Goal: Task Accomplishment & Management: Use online tool/utility

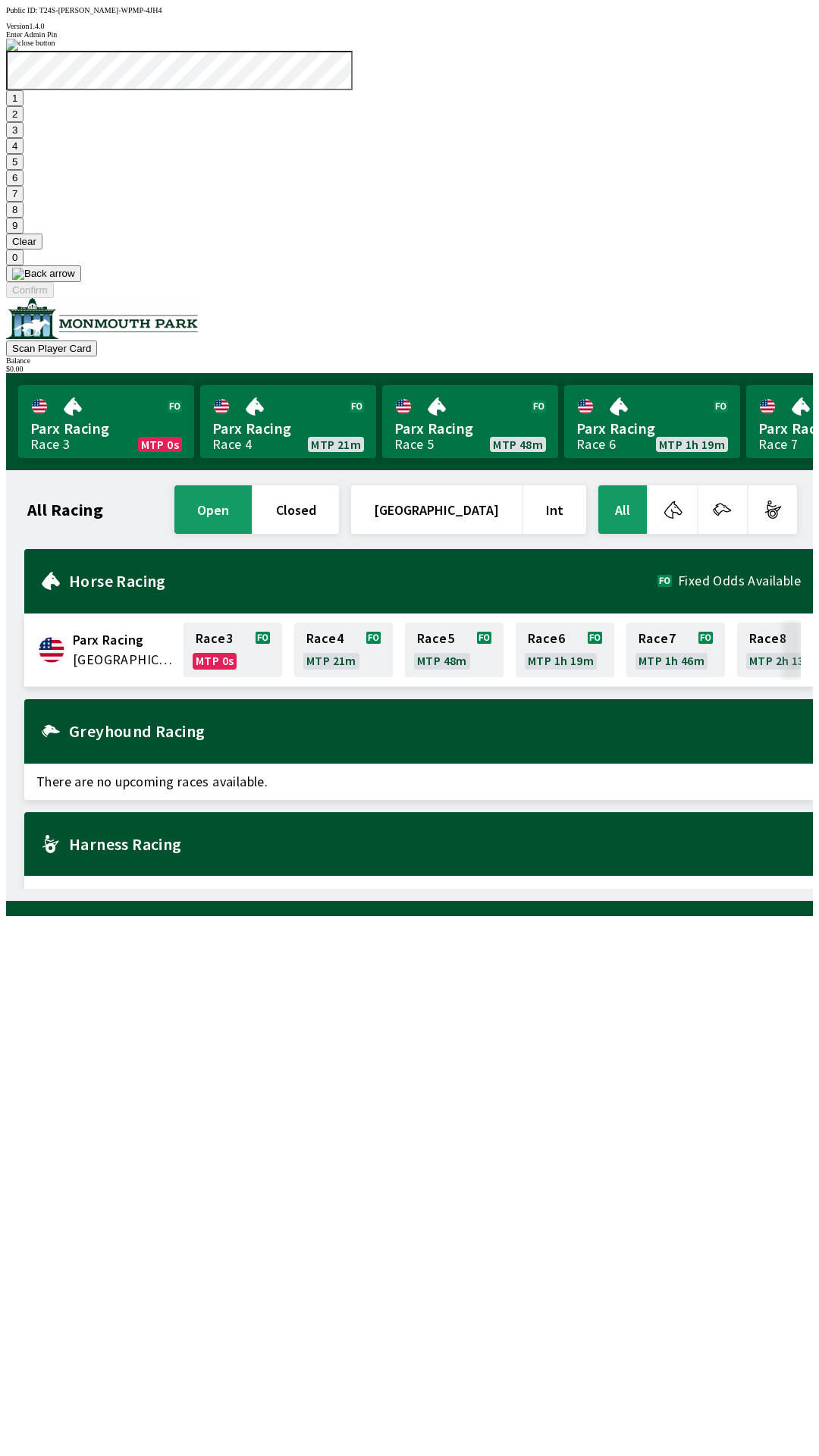
click at [24, 201] on button "7" at bounding box center [15, 193] width 18 height 16
click at [24, 138] on button "3" at bounding box center [15, 130] width 18 height 16
click at [54, 298] on button "Confirm" at bounding box center [30, 290] width 48 height 16
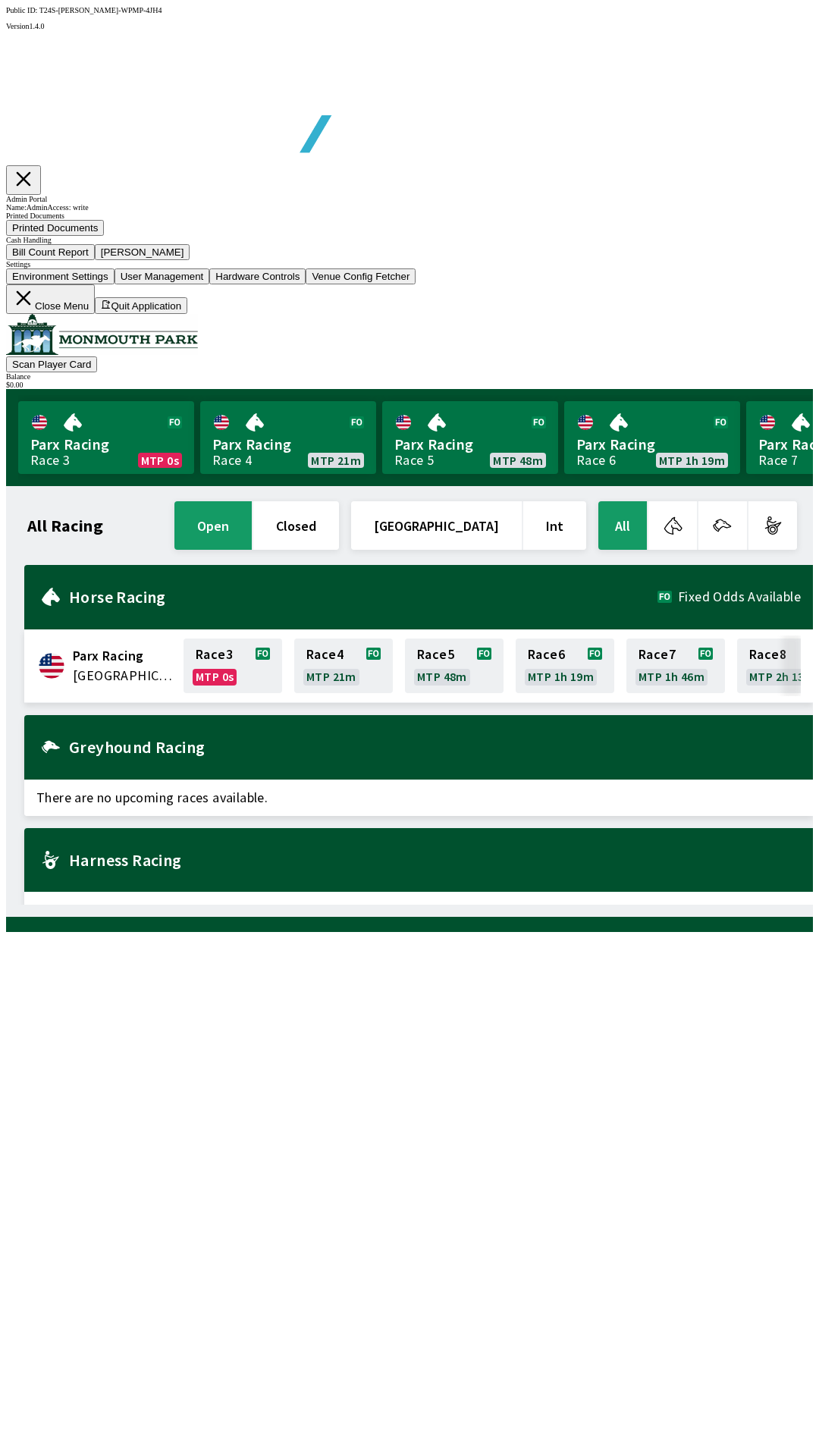
click at [95, 260] on button "Bill Count Report" at bounding box center [50, 252] width 88 height 16
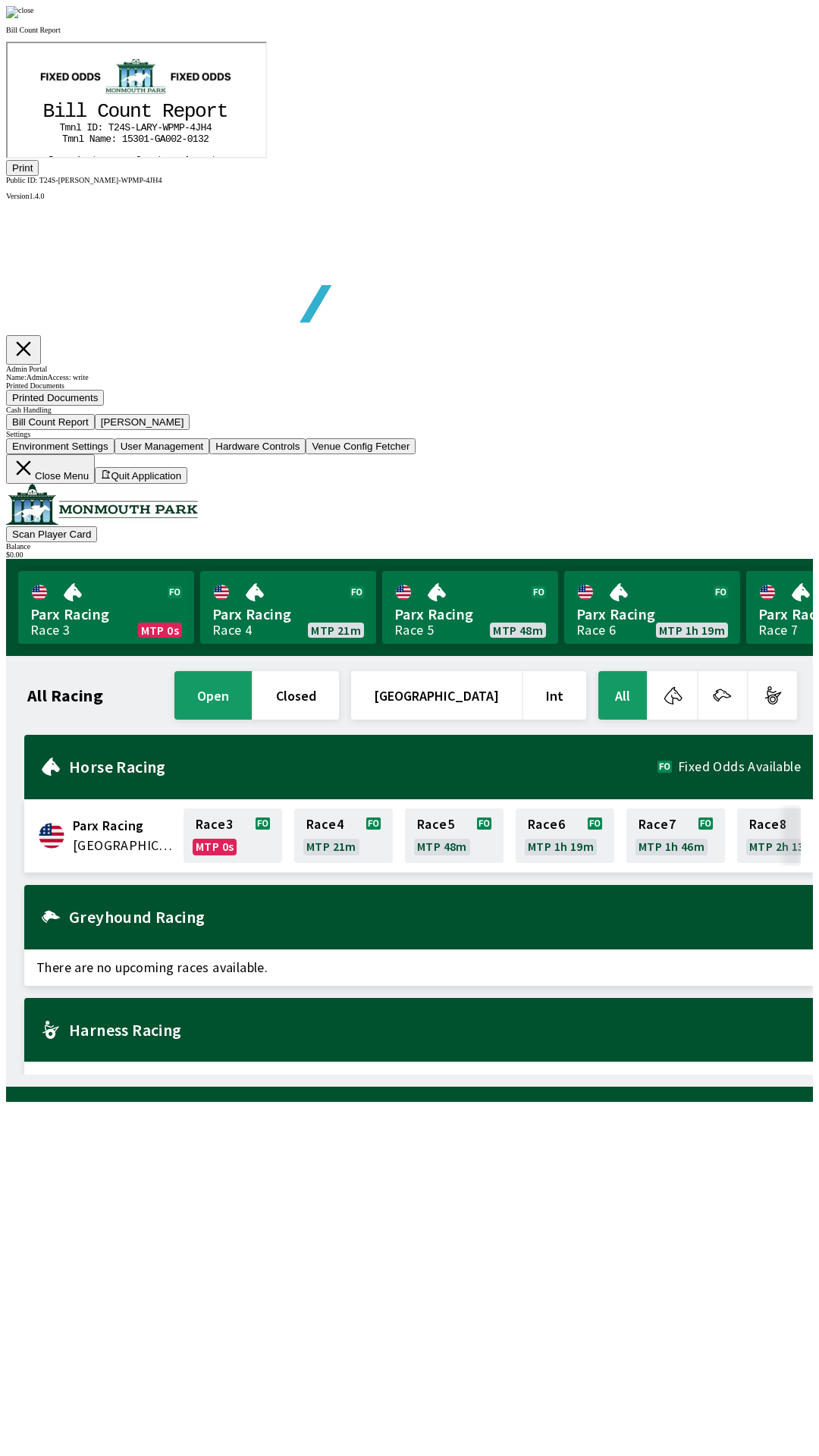
scroll to position [177, 0]
click at [39, 175] on button "Print" at bounding box center [22, 168] width 33 height 16
click at [695, 18] on div at bounding box center [410, 12] width 807 height 12
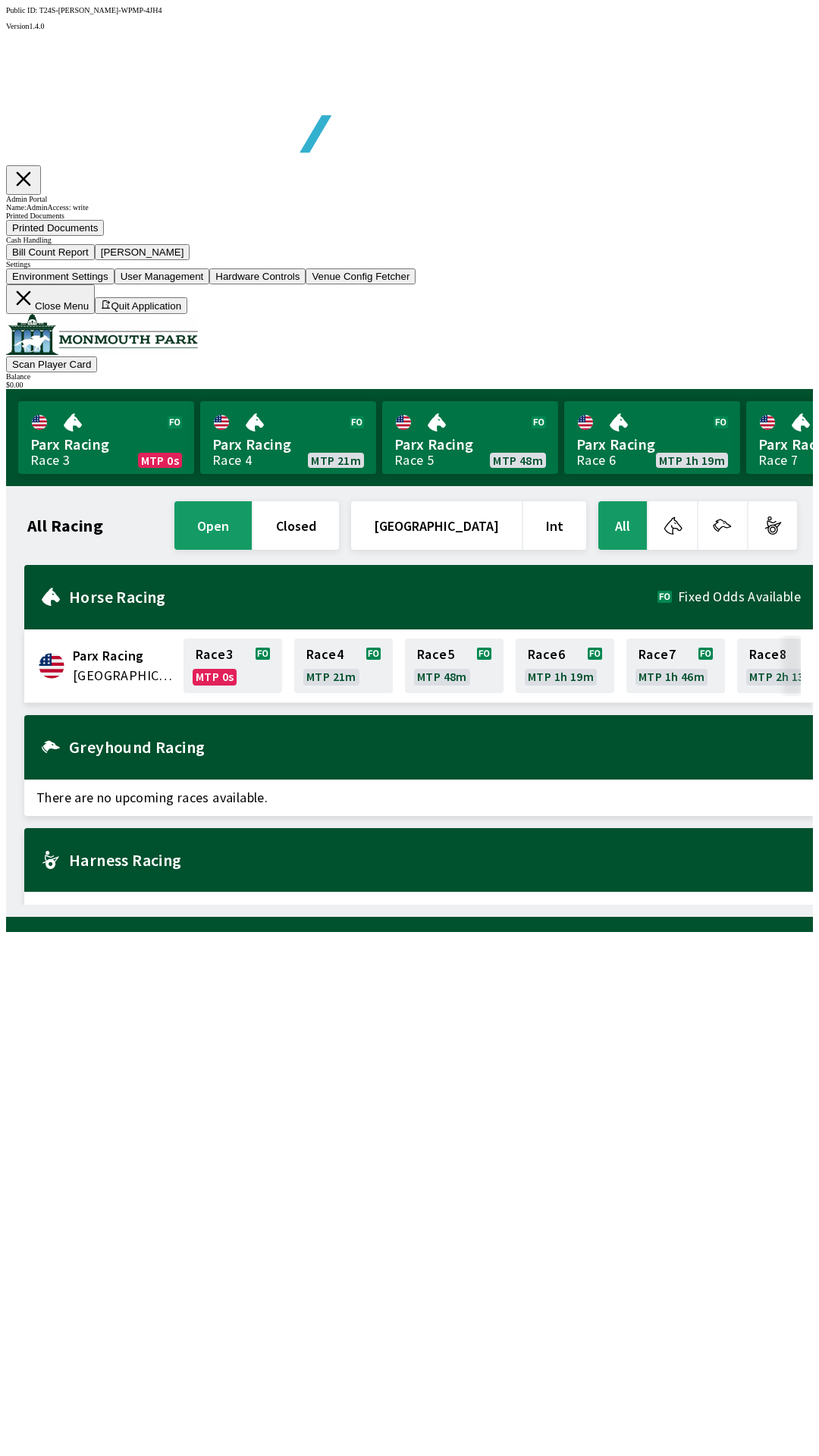
click at [190, 260] on button "[PERSON_NAME]" at bounding box center [143, 252] width 95 height 16
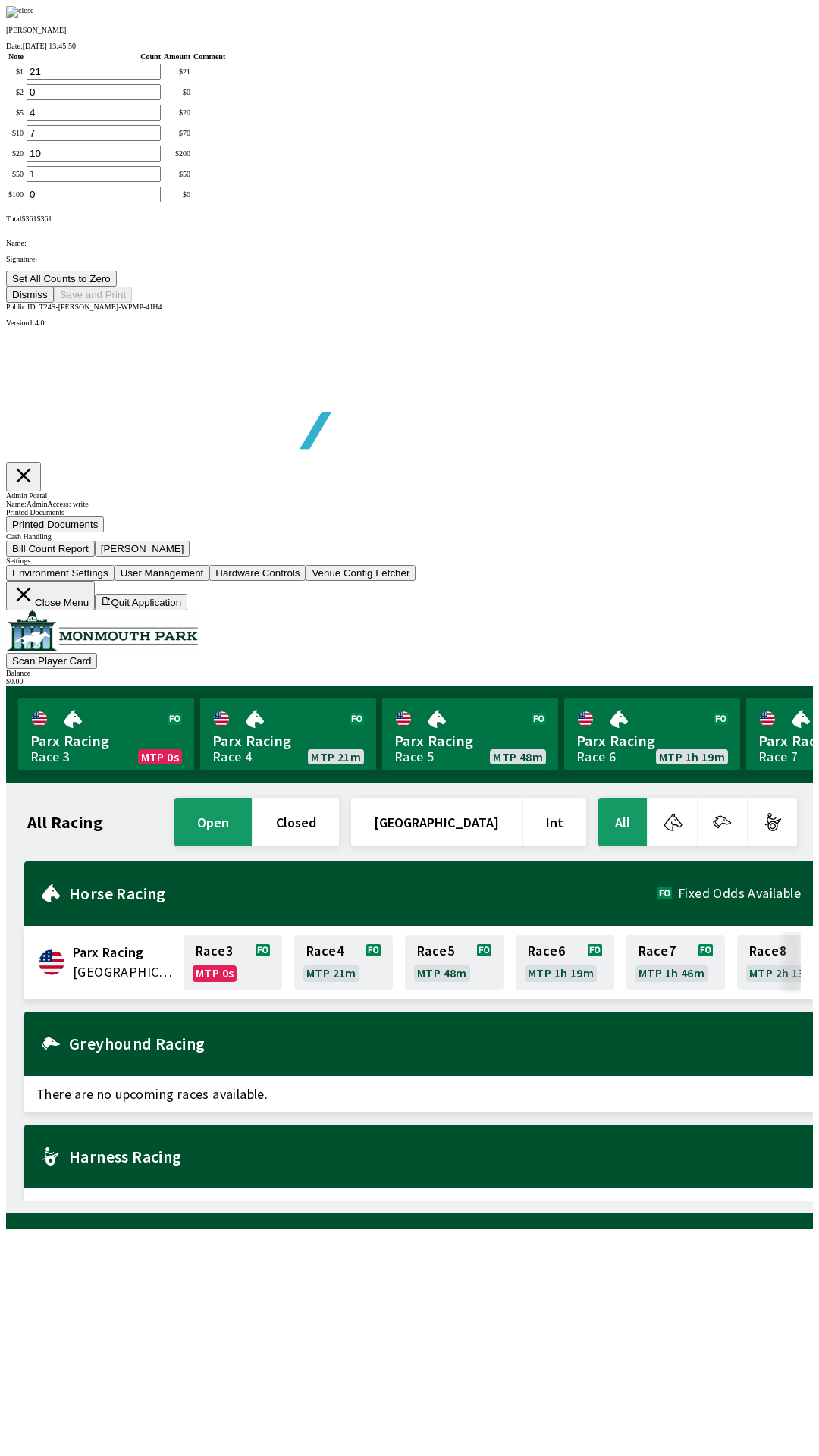
click at [117, 286] on button "Set All Counts to Zero" at bounding box center [61, 279] width 111 height 16
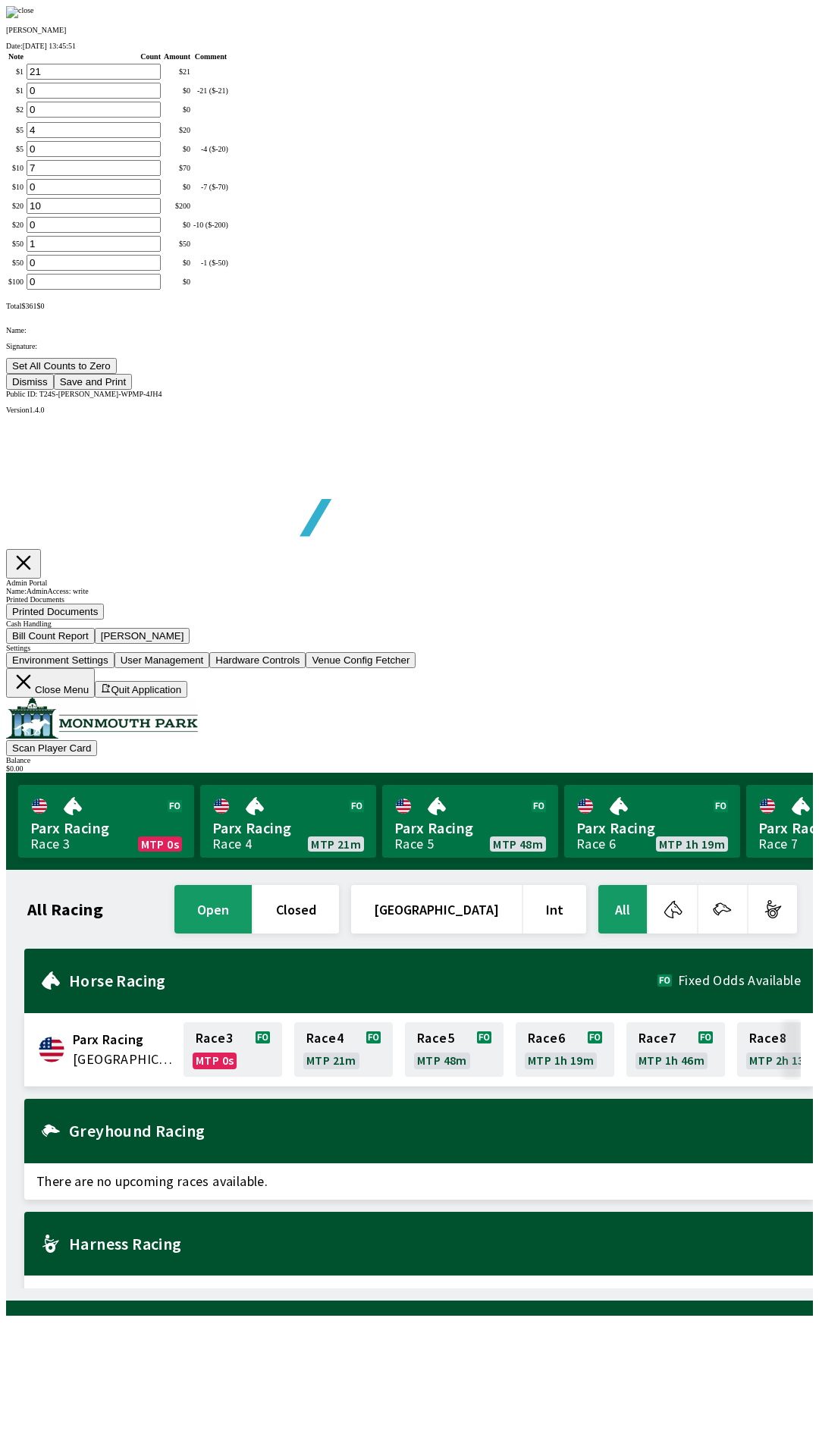
click at [132, 390] on button "Save and Print" at bounding box center [92, 382] width 78 height 16
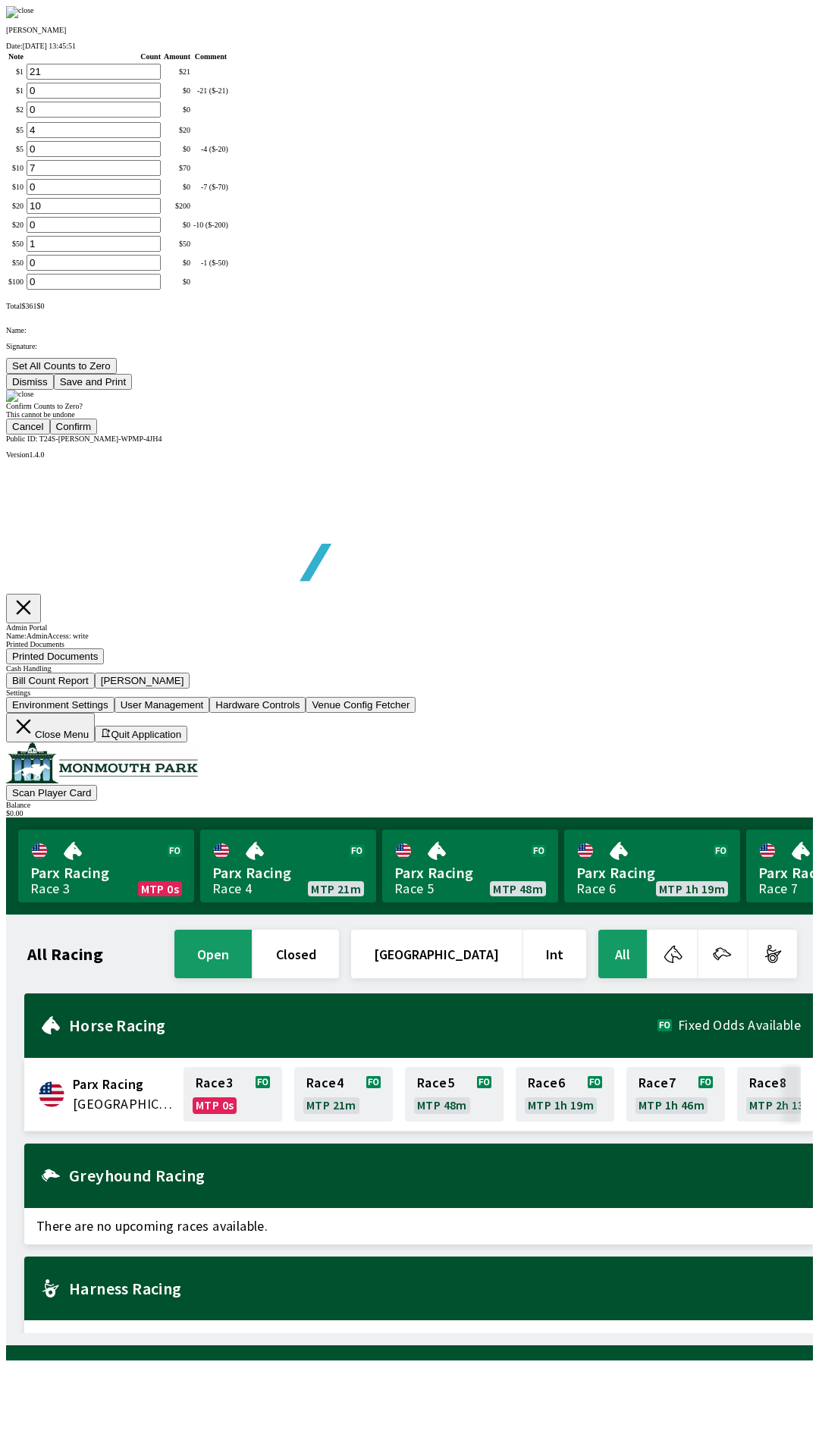
click at [98, 434] on button "Confirm" at bounding box center [73, 426] width 48 height 16
type input "0"
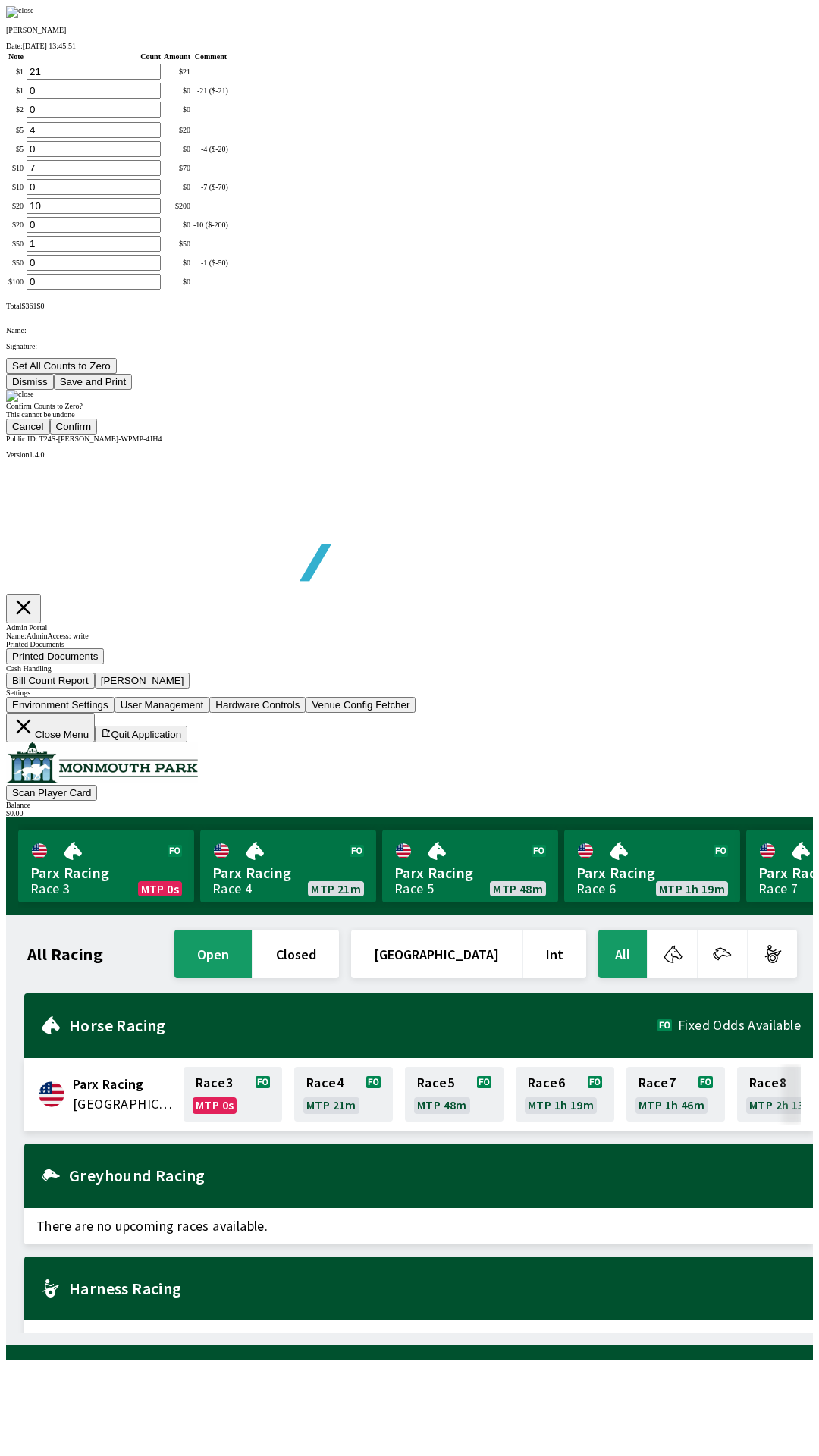
type input "0"
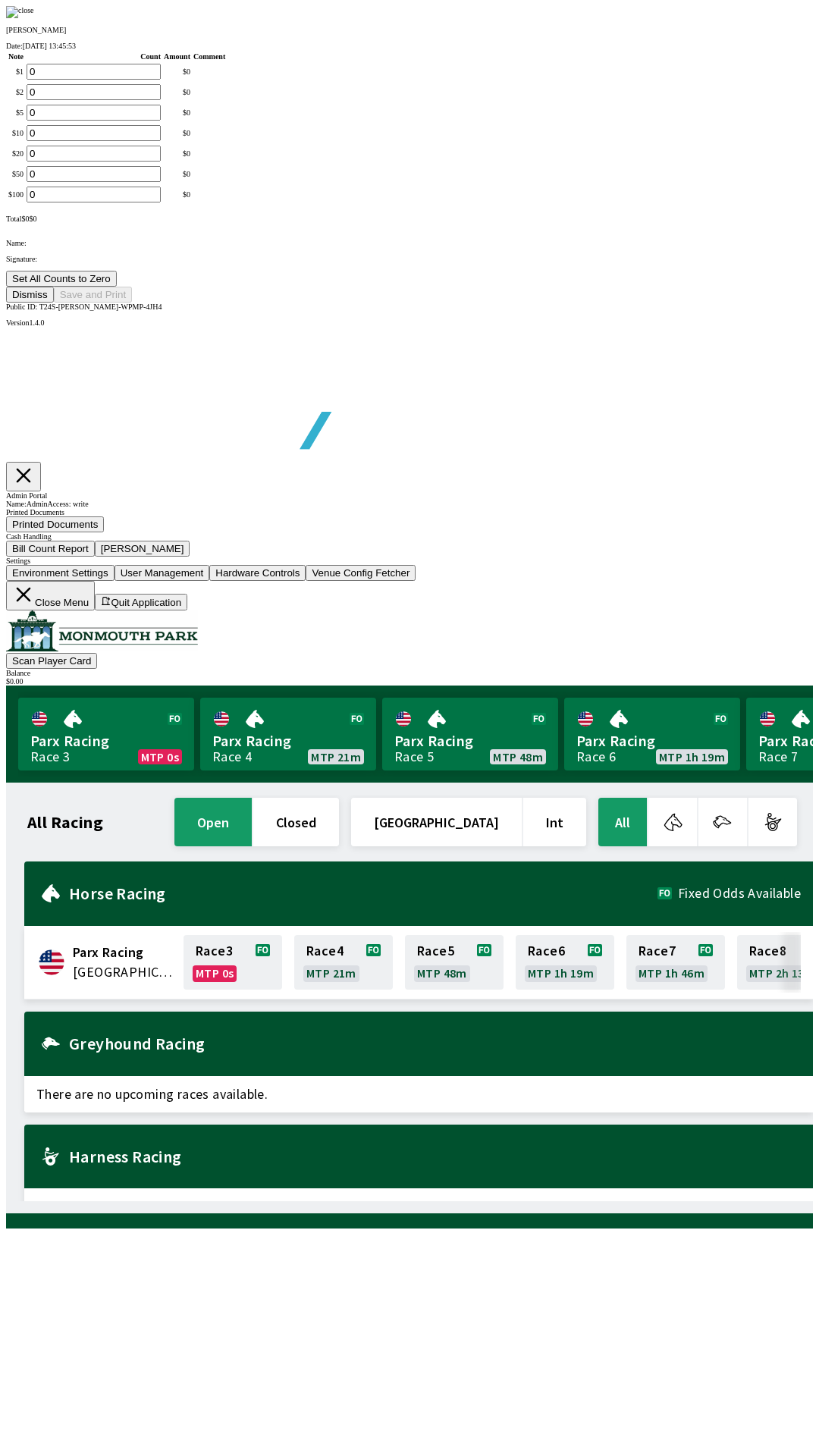
click at [54, 302] on button "Dismiss" at bounding box center [30, 294] width 48 height 16
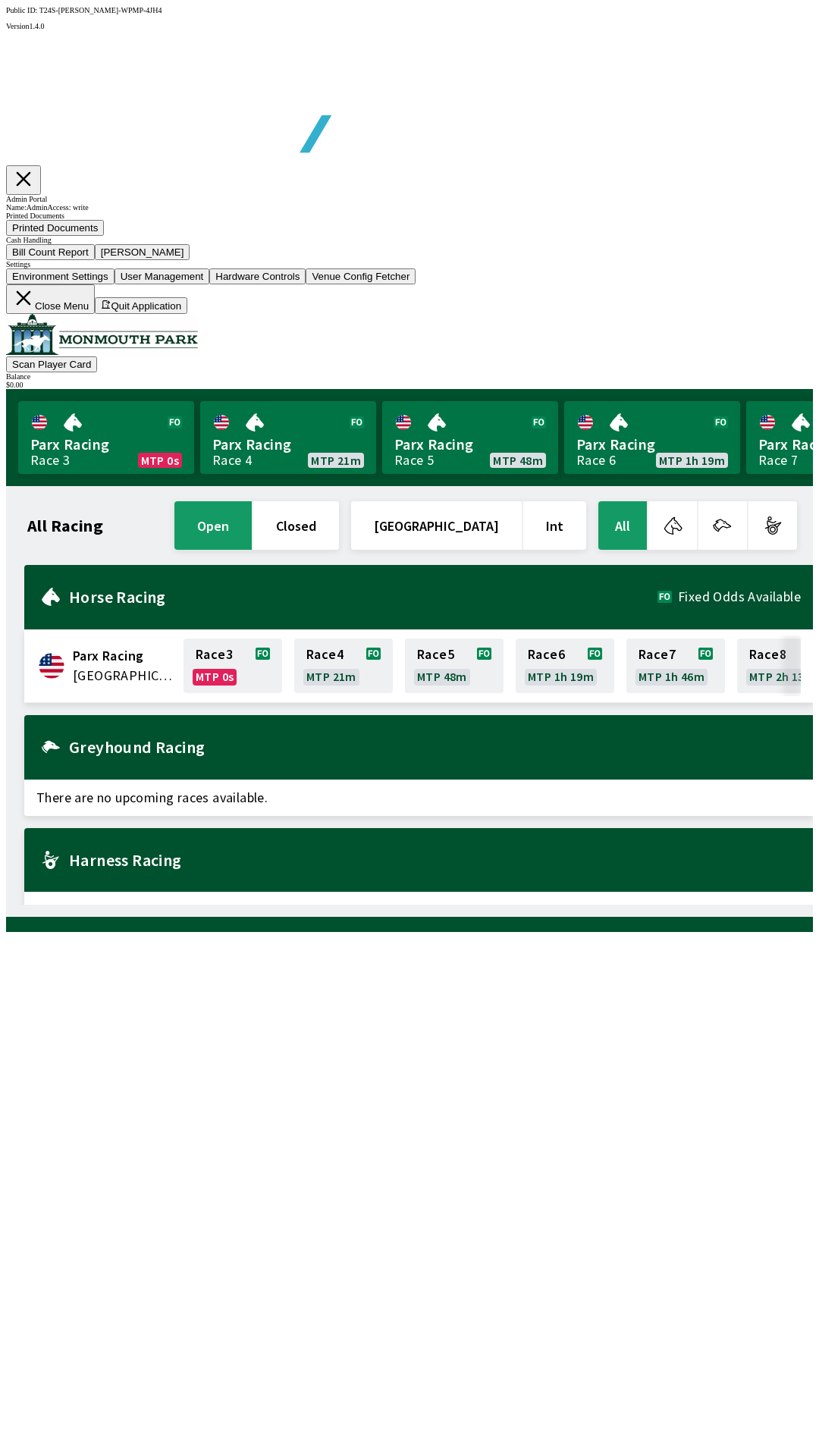
click at [35, 309] on icon at bounding box center [23, 297] width 23 height 23
